Goal: Task Accomplishment & Management: Manage account settings

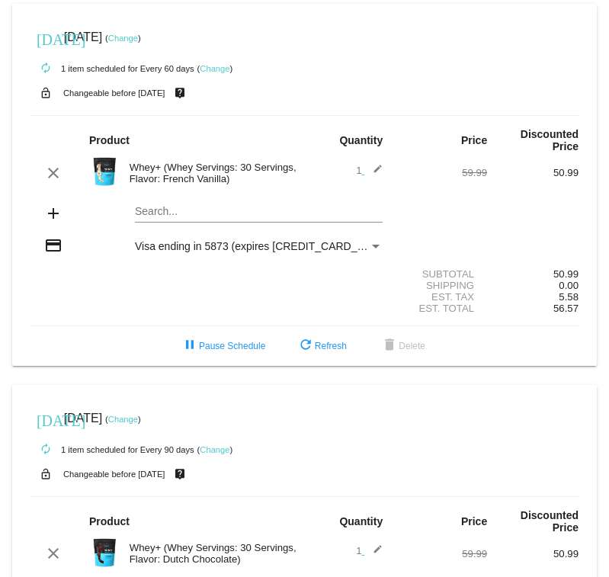
click at [138, 36] on link "Change" at bounding box center [123, 38] width 30 height 9
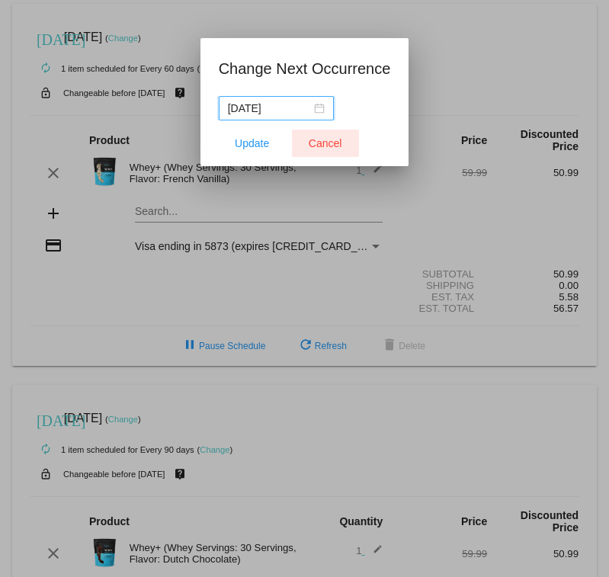
click at [322, 143] on span "Cancel" at bounding box center [326, 143] width 34 height 12
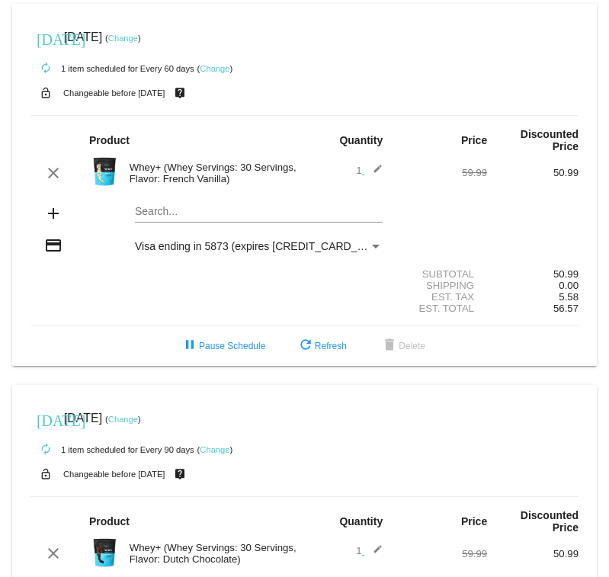
click at [138, 37] on link "Change" at bounding box center [123, 38] width 30 height 9
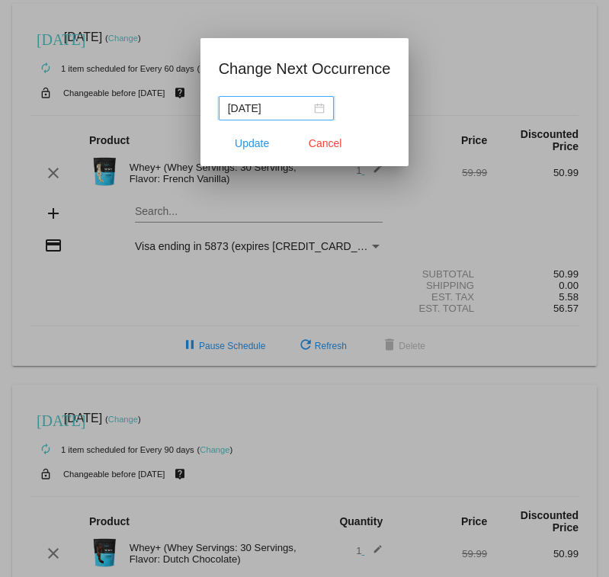
click at [288, 107] on input "2025-10-22" at bounding box center [269, 108] width 83 height 17
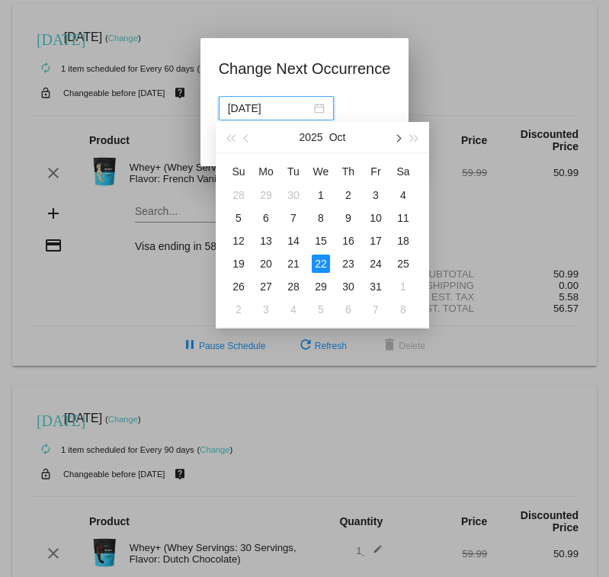
click at [399, 133] on button "button" at bounding box center [397, 137] width 17 height 30
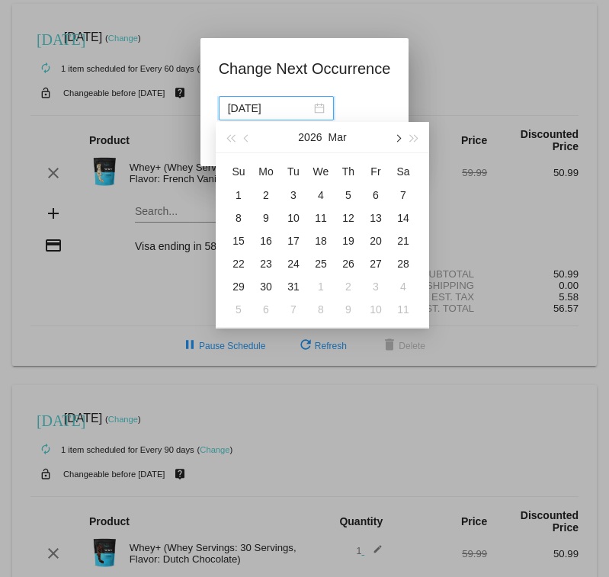
click at [399, 133] on button "button" at bounding box center [397, 137] width 17 height 30
click at [398, 134] on button "button" at bounding box center [397, 137] width 17 height 30
click at [267, 193] on div "1" at bounding box center [266, 195] width 18 height 18
type input "2026-06-01"
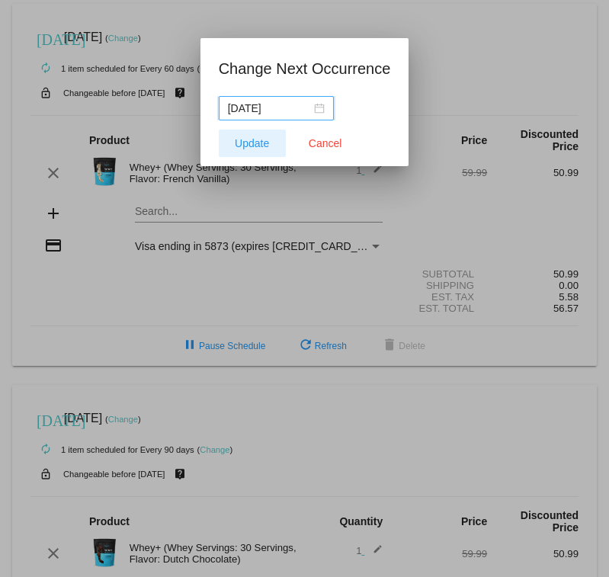
click at [245, 142] on span "Update" at bounding box center [252, 143] width 34 height 12
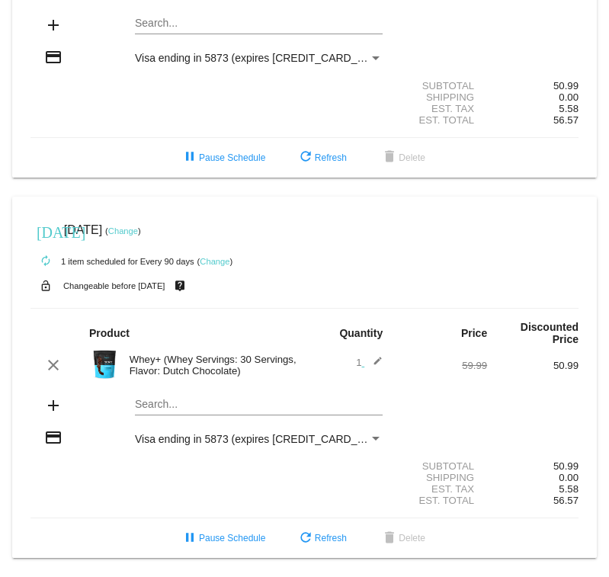
scroll to position [198, 0]
click at [138, 226] on link "Change" at bounding box center [123, 230] width 30 height 9
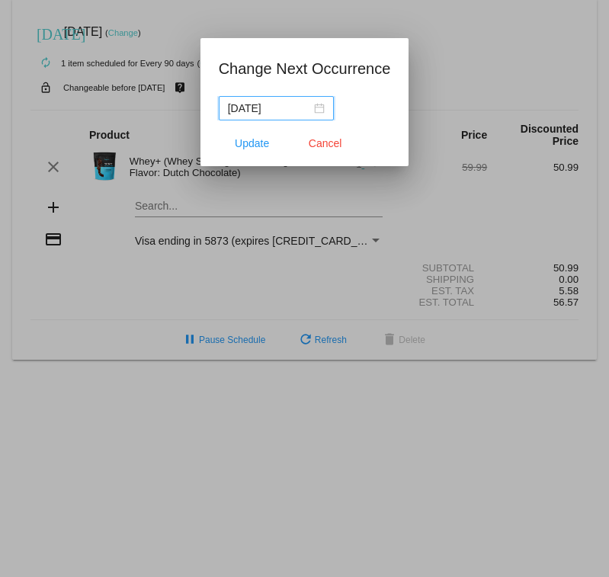
click at [294, 105] on input "2025-11-21" at bounding box center [269, 108] width 83 height 17
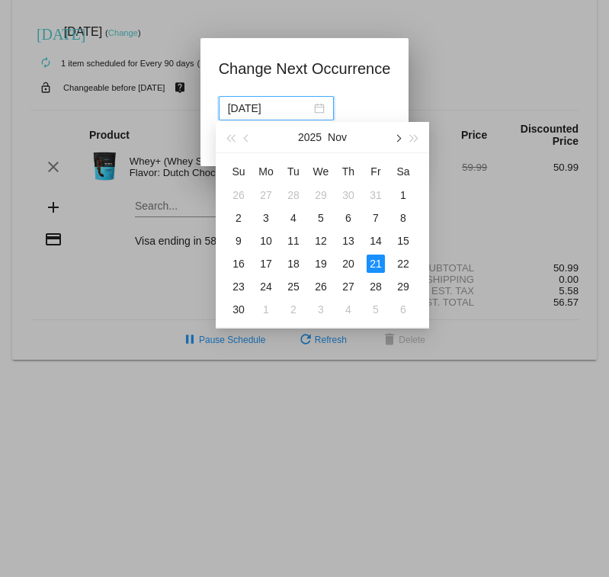
click at [400, 136] on button "button" at bounding box center [397, 137] width 17 height 30
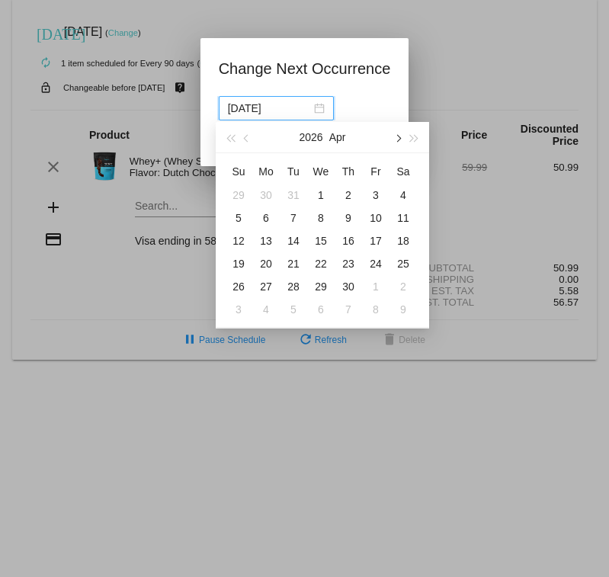
click at [400, 136] on button "button" at bounding box center [397, 137] width 17 height 30
click at [324, 192] on div "1" at bounding box center [321, 195] width 18 height 18
type input "2026-07-01"
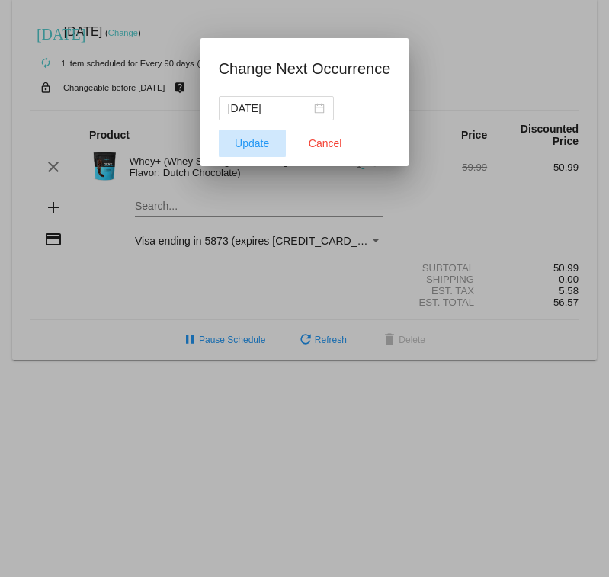
click at [252, 141] on span "Update" at bounding box center [252, 143] width 34 height 12
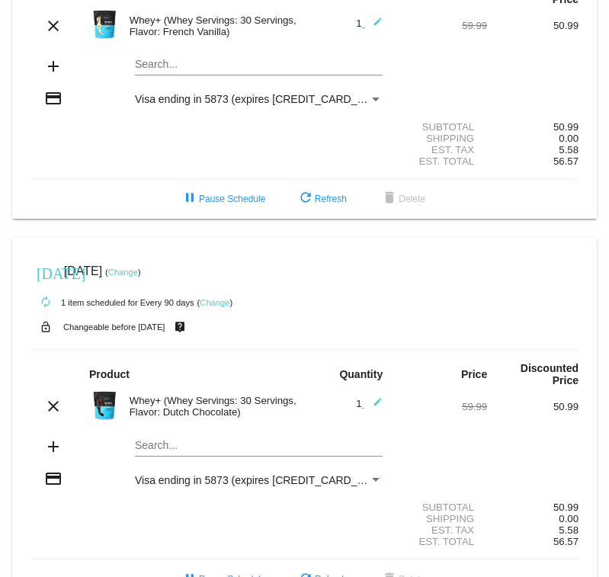
scroll to position [68, 0]
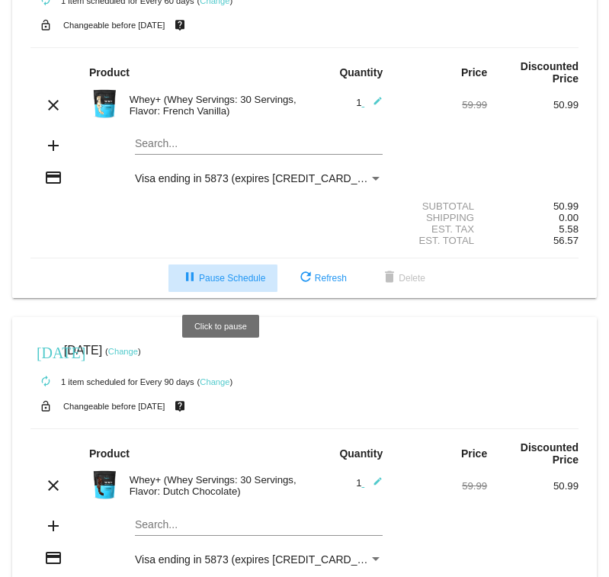
click at [226, 278] on span "pause Pause Schedule" at bounding box center [223, 278] width 85 height 11
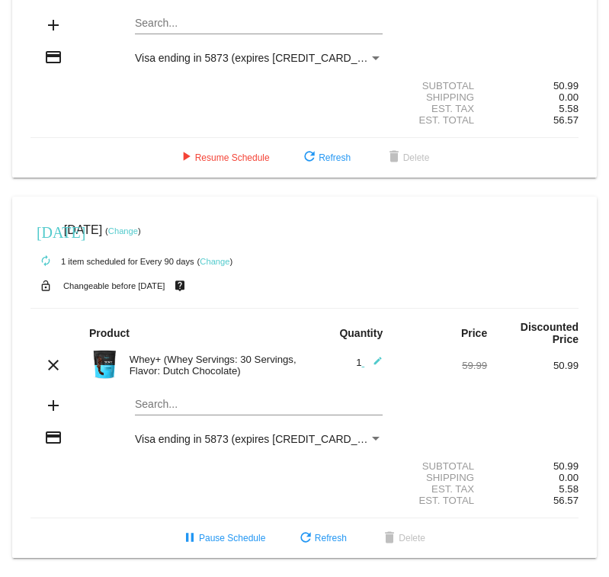
scroll to position [198, 0]
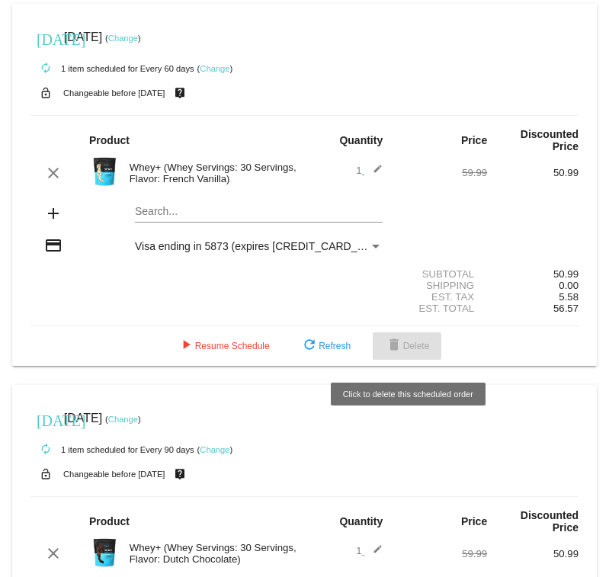
click at [408, 346] on span "delete Delete" at bounding box center [407, 346] width 45 height 11
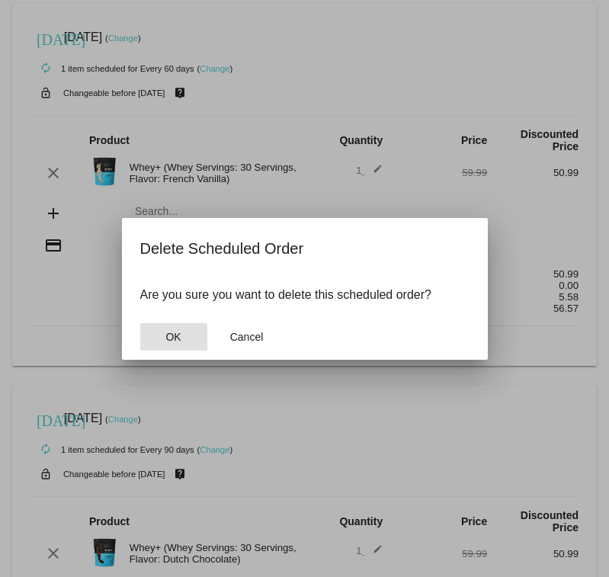
click at [172, 334] on span "OK" at bounding box center [172, 337] width 15 height 12
